Goal: Navigation & Orientation: Understand site structure

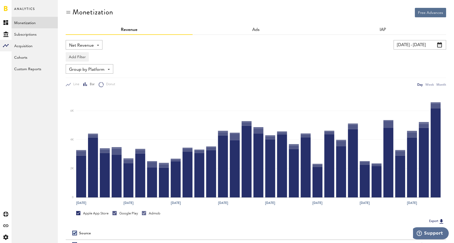
scroll to position [-6, 0]
click at [6, 36] on icon "Created with Sketch." at bounding box center [5, 35] width 5 height 6
click at [5, 35] on icon "Created with Sketch." at bounding box center [5, 35] width 5 height 6
click at [32, 22] on link "Overview" at bounding box center [35, 23] width 46 height 12
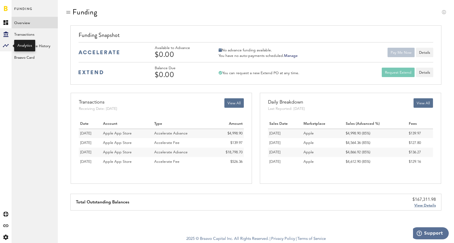
click at [7, 45] on rect at bounding box center [6, 46] width 6 height 6
click at [34, 22] on link "Monetization" at bounding box center [35, 23] width 46 height 12
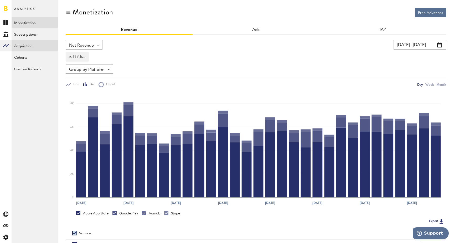
click at [27, 47] on link "Acquisition" at bounding box center [35, 46] width 46 height 12
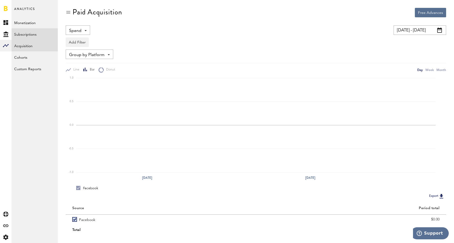
click at [25, 34] on link "Subscriptions" at bounding box center [35, 34] width 46 height 12
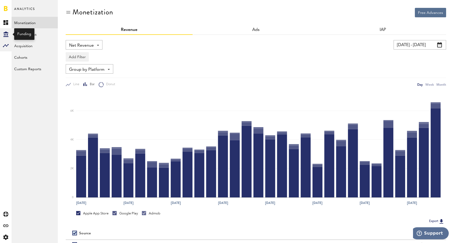
click at [7, 32] on icon "Created with Sketch." at bounding box center [5, 35] width 5 height 6
click at [20, 24] on link "Overview" at bounding box center [35, 23] width 46 height 12
